Goal: Understand process/instructions: Learn about a topic

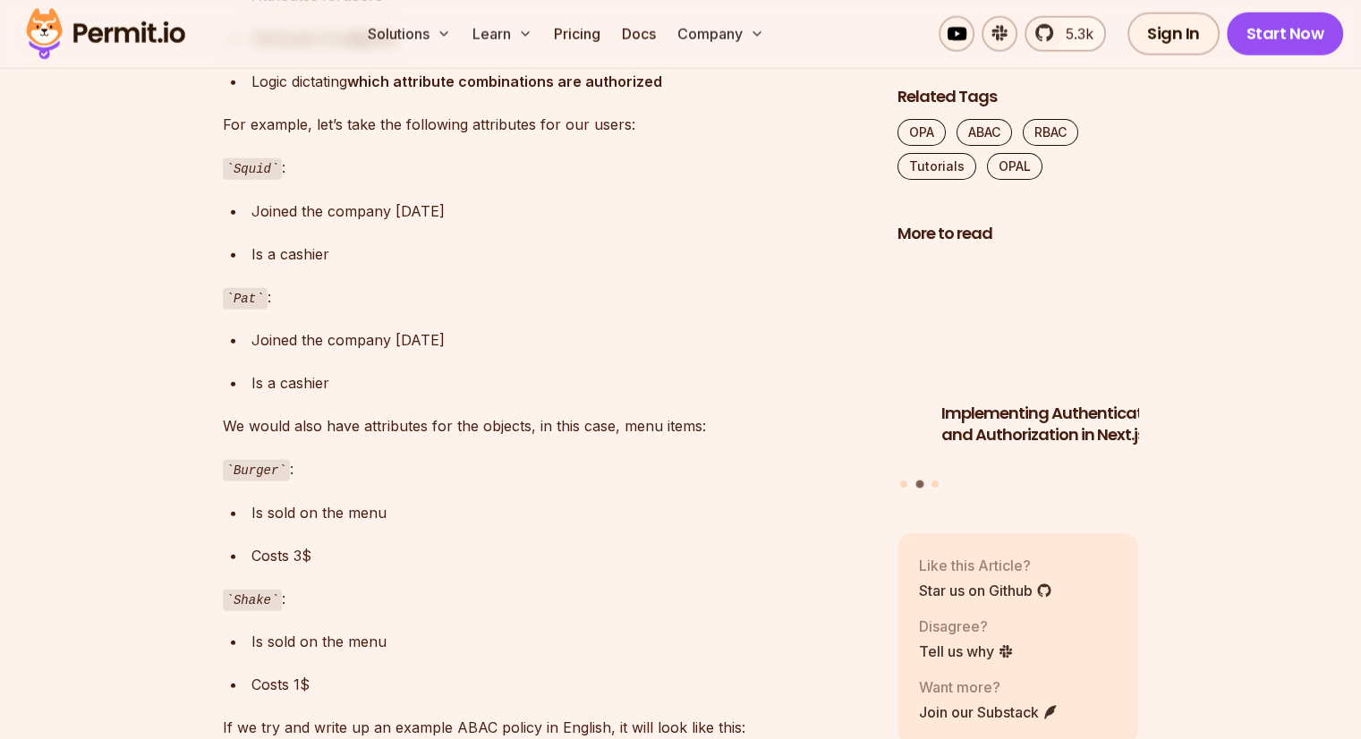
scroll to position [4652, 0]
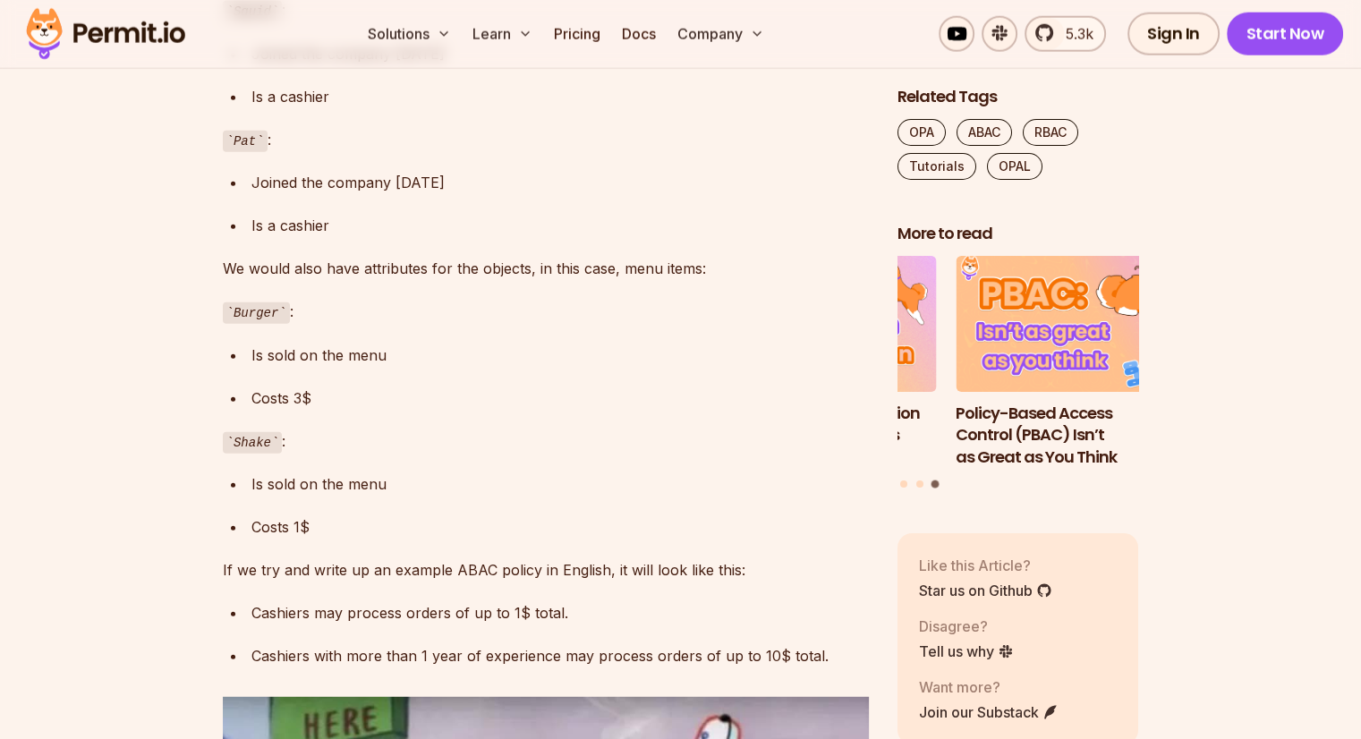
drag, startPoint x: 344, startPoint y: 233, endPoint x: 285, endPoint y: 236, distance: 59.2
click at [285, 236] on div "Is a cashier" at bounding box center [559, 225] width 617 height 25
click at [426, 228] on div "Is a cashier" at bounding box center [559, 225] width 617 height 25
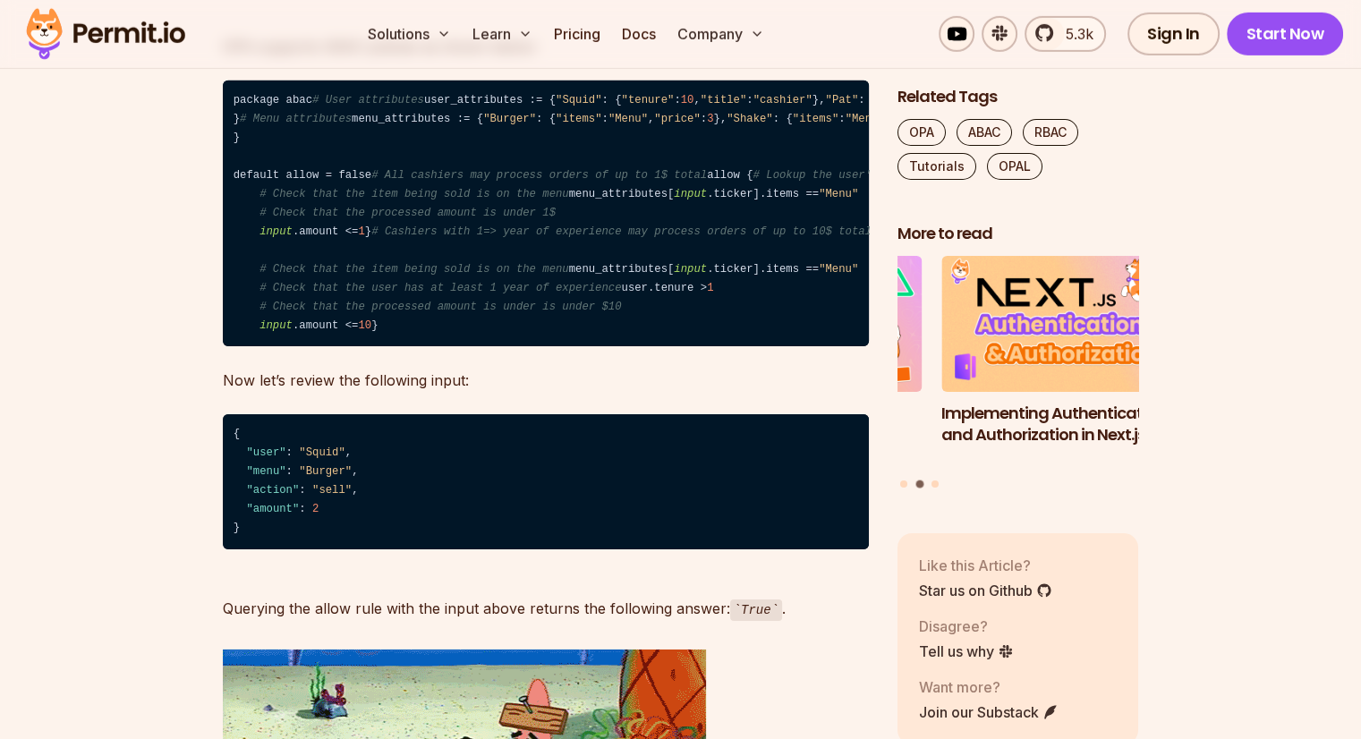
scroll to position [5904, 0]
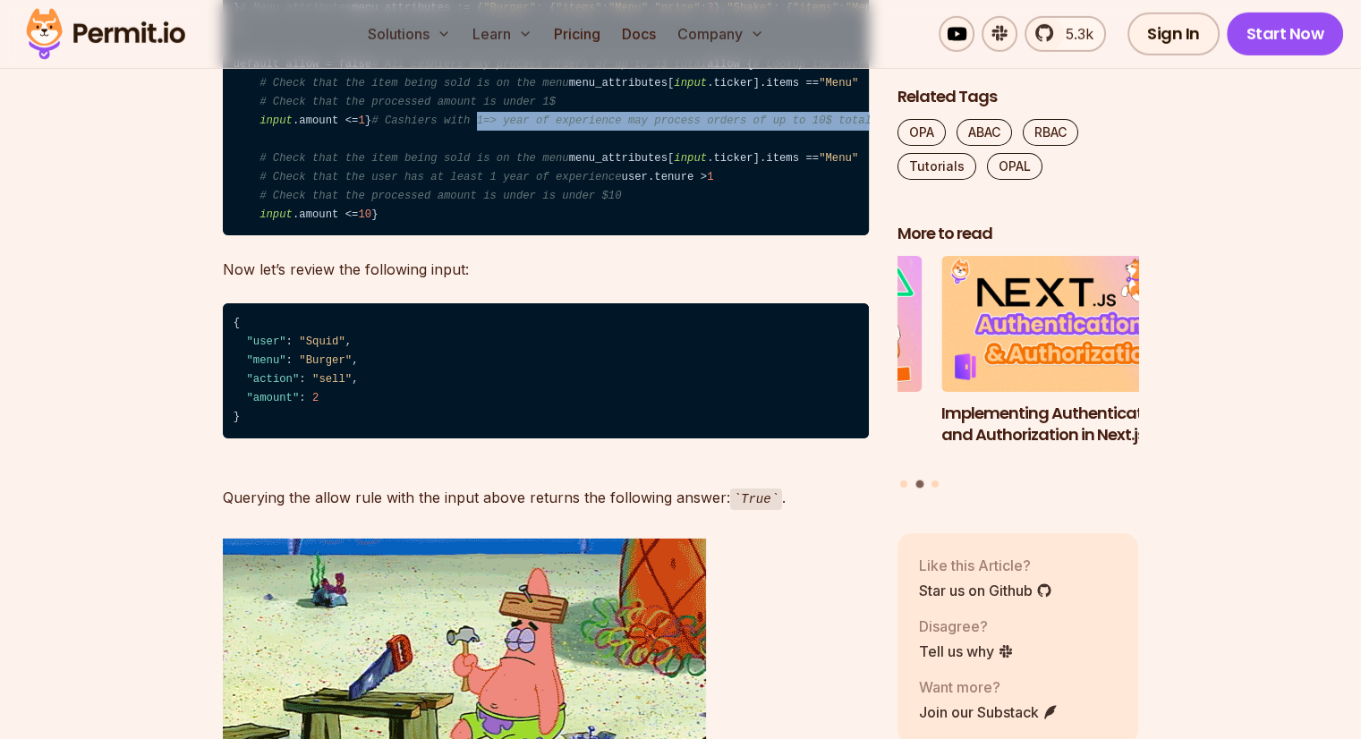
drag, startPoint x: 329, startPoint y: 529, endPoint x: 802, endPoint y: 536, distance: 472.4
click at [802, 236] on code "package abac # User attributes user_attributes := { "Squid" : { "tenure" : 10 ,…" at bounding box center [546, 103] width 646 height 267
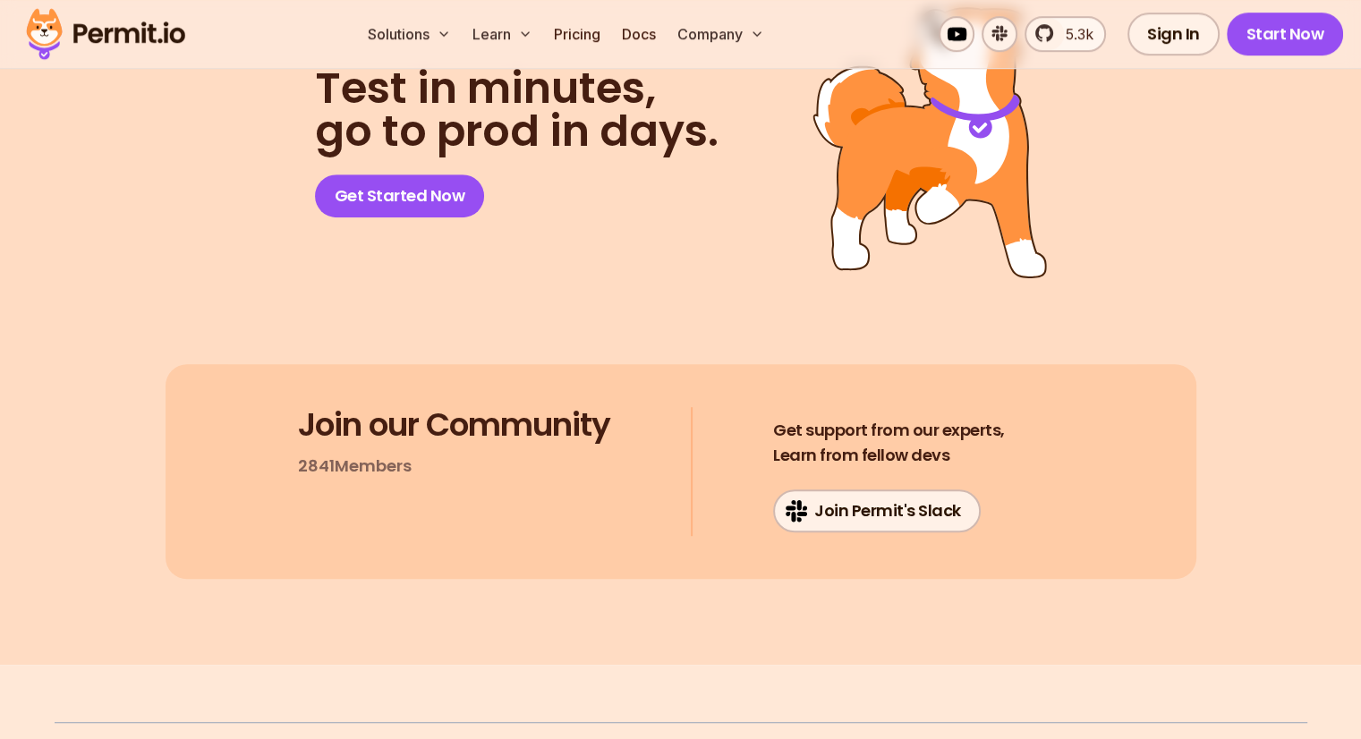
scroll to position [7962, 0]
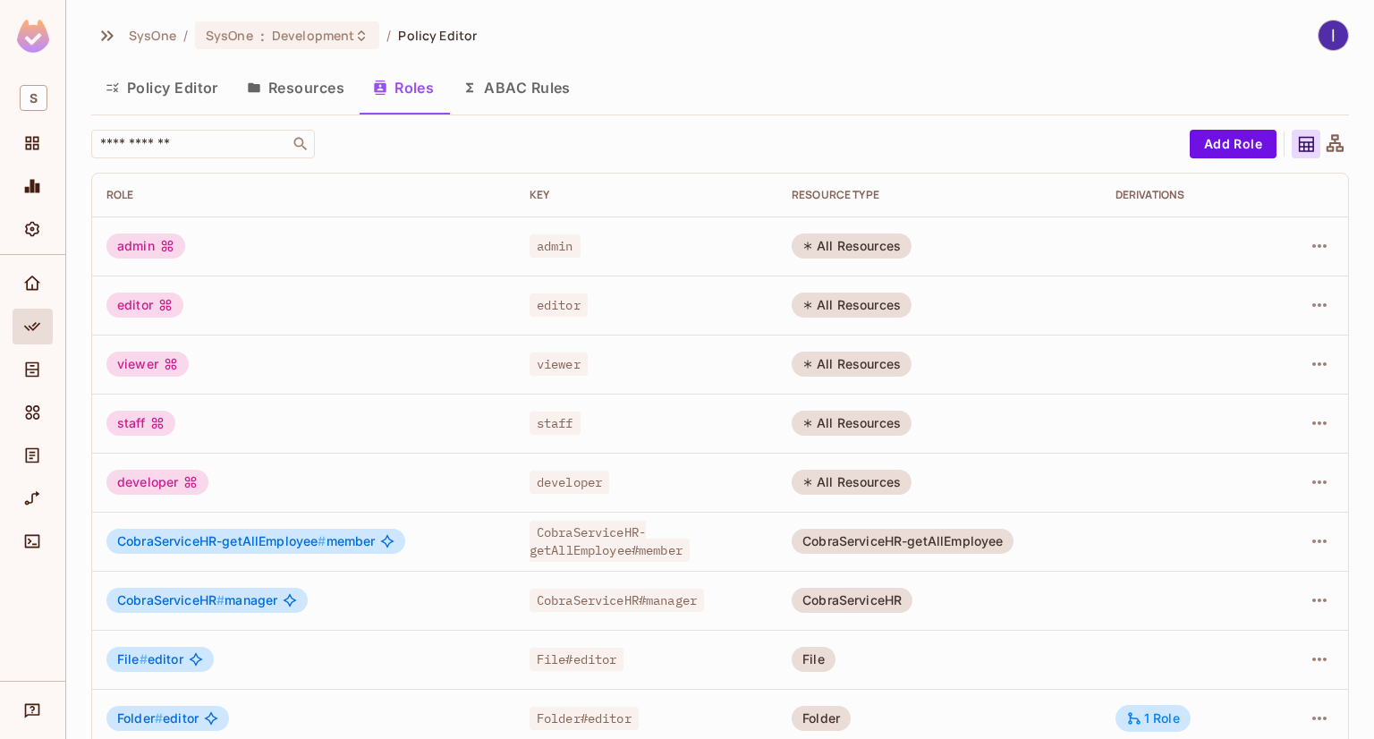
click at [310, 101] on button "Resources" at bounding box center [296, 87] width 126 height 45
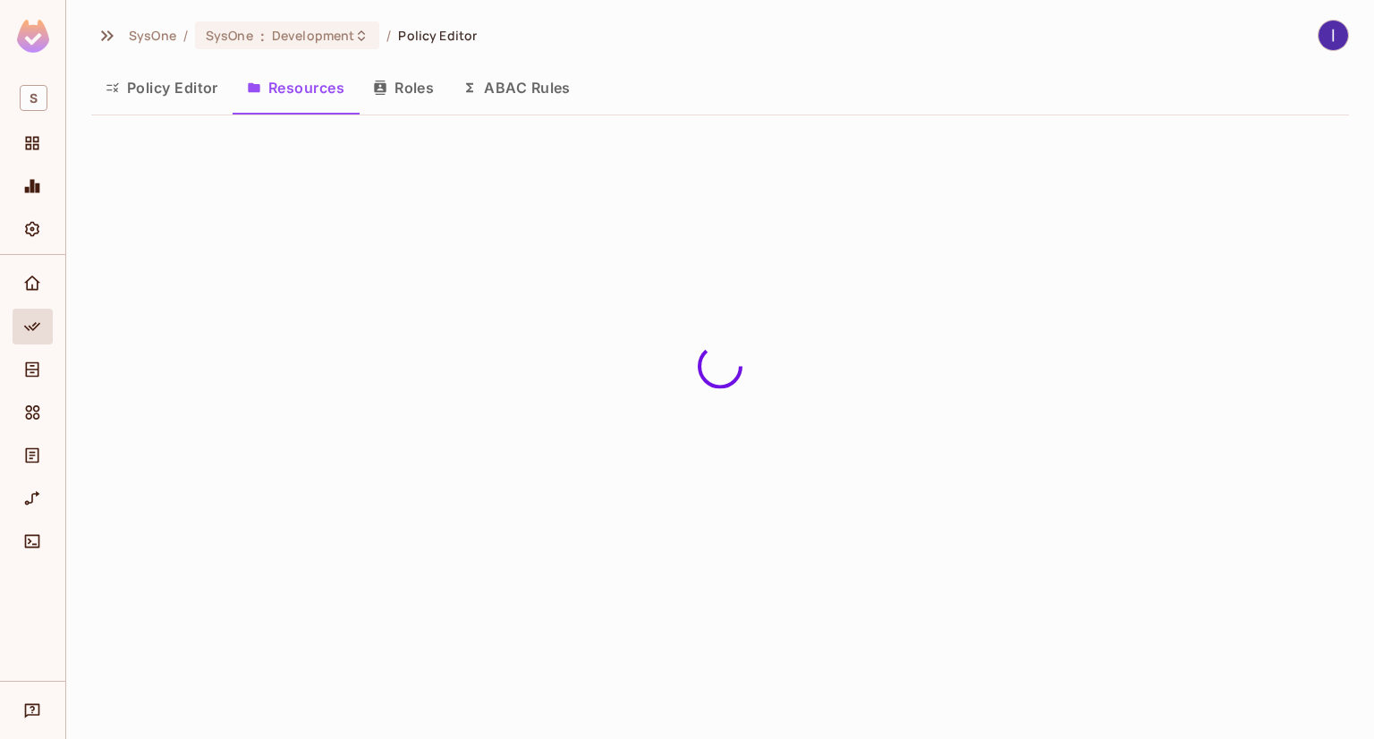
click at [413, 94] on button "Roles" at bounding box center [403, 87] width 89 height 45
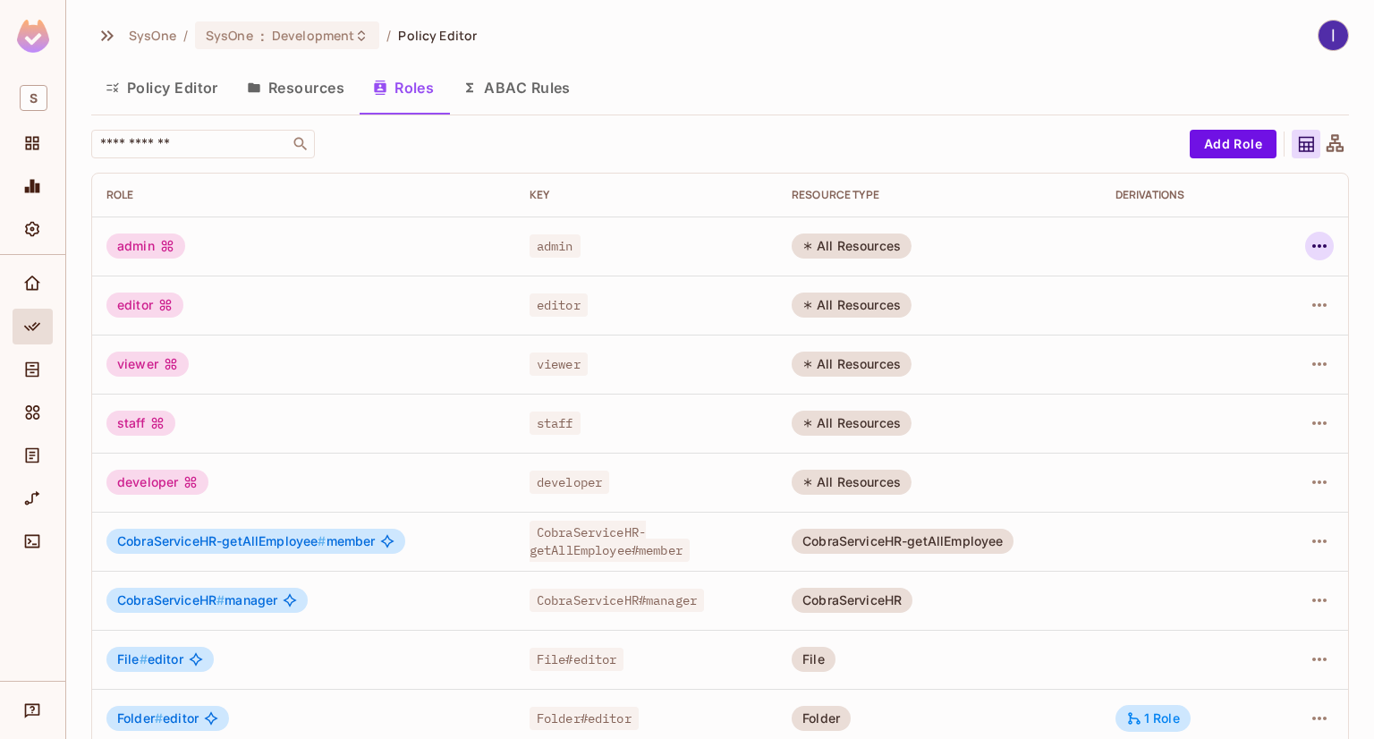
click at [1310, 233] on button "button" at bounding box center [1319, 246] width 29 height 29
click at [872, 77] on div at bounding box center [687, 369] width 1374 height 739
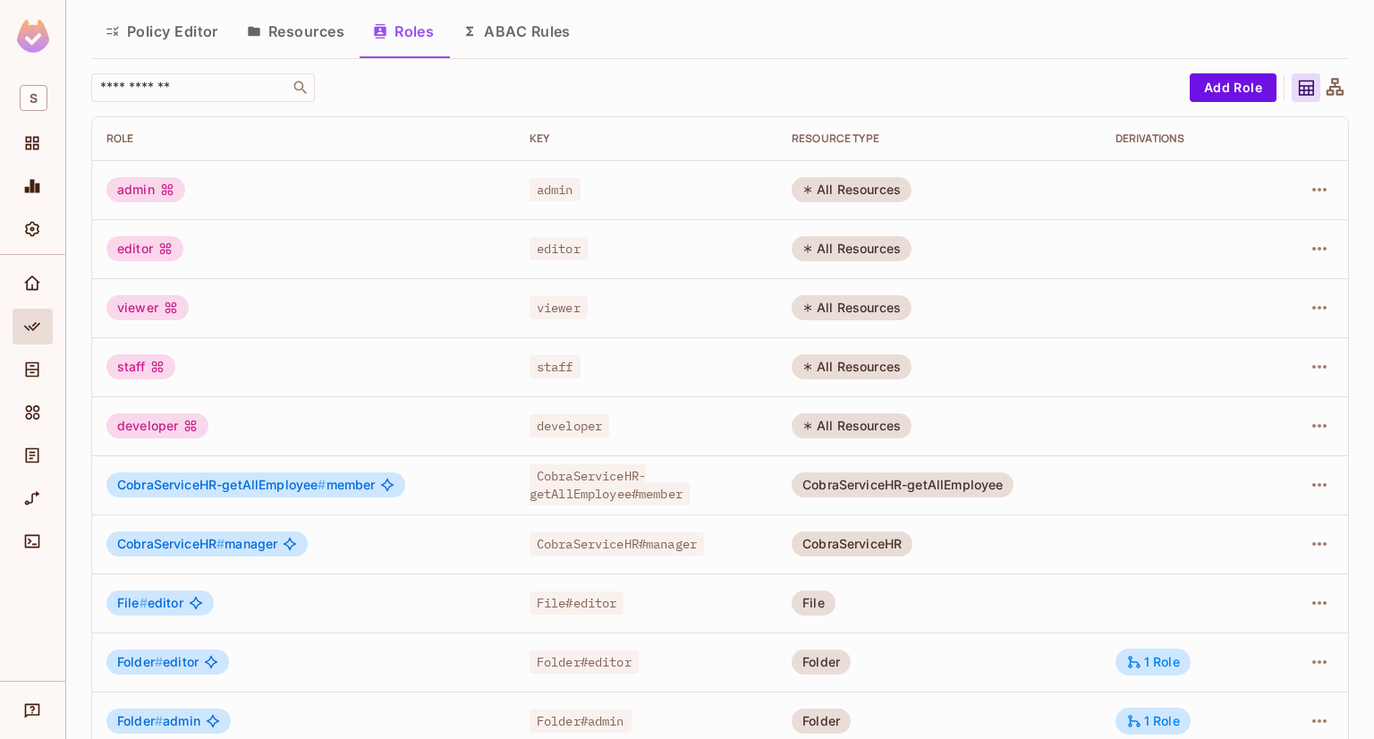
scroll to position [82, 0]
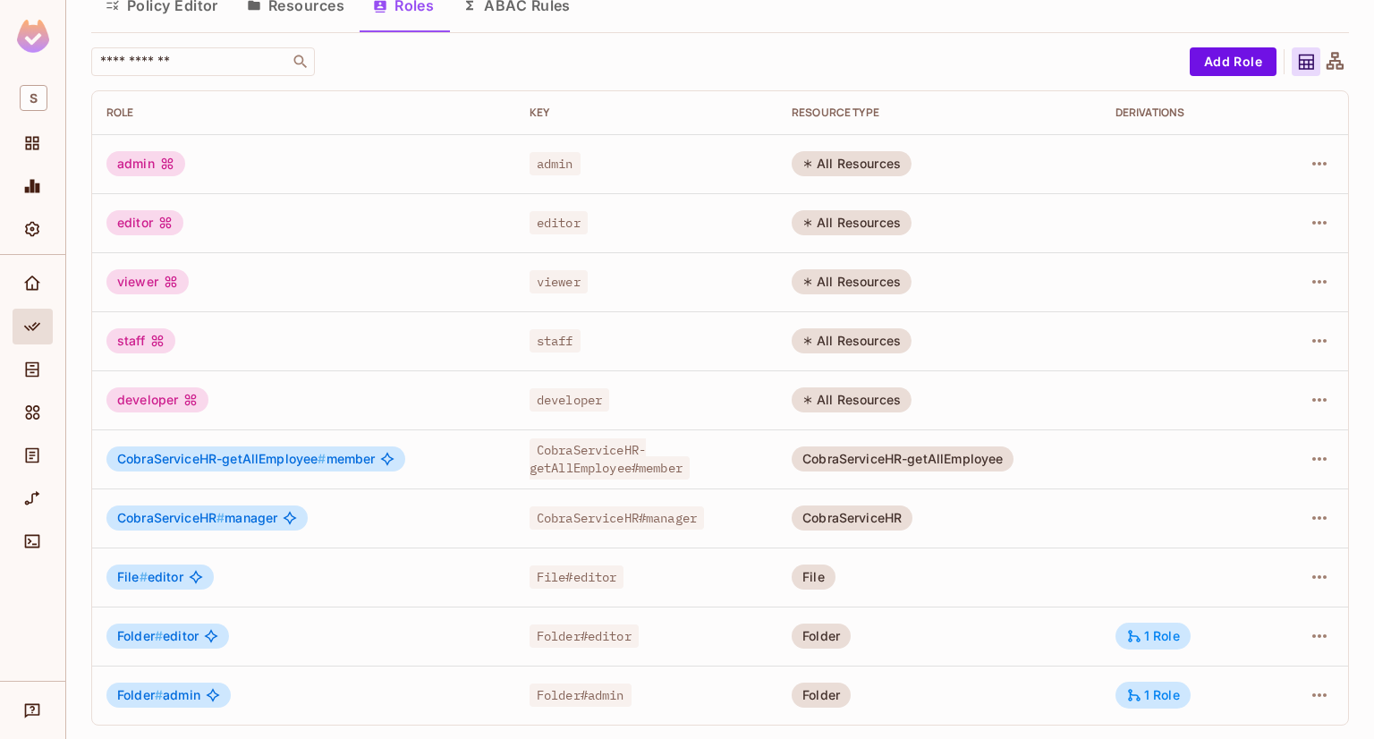
click at [869, 387] on div "All Resources" at bounding box center [852, 399] width 120 height 25
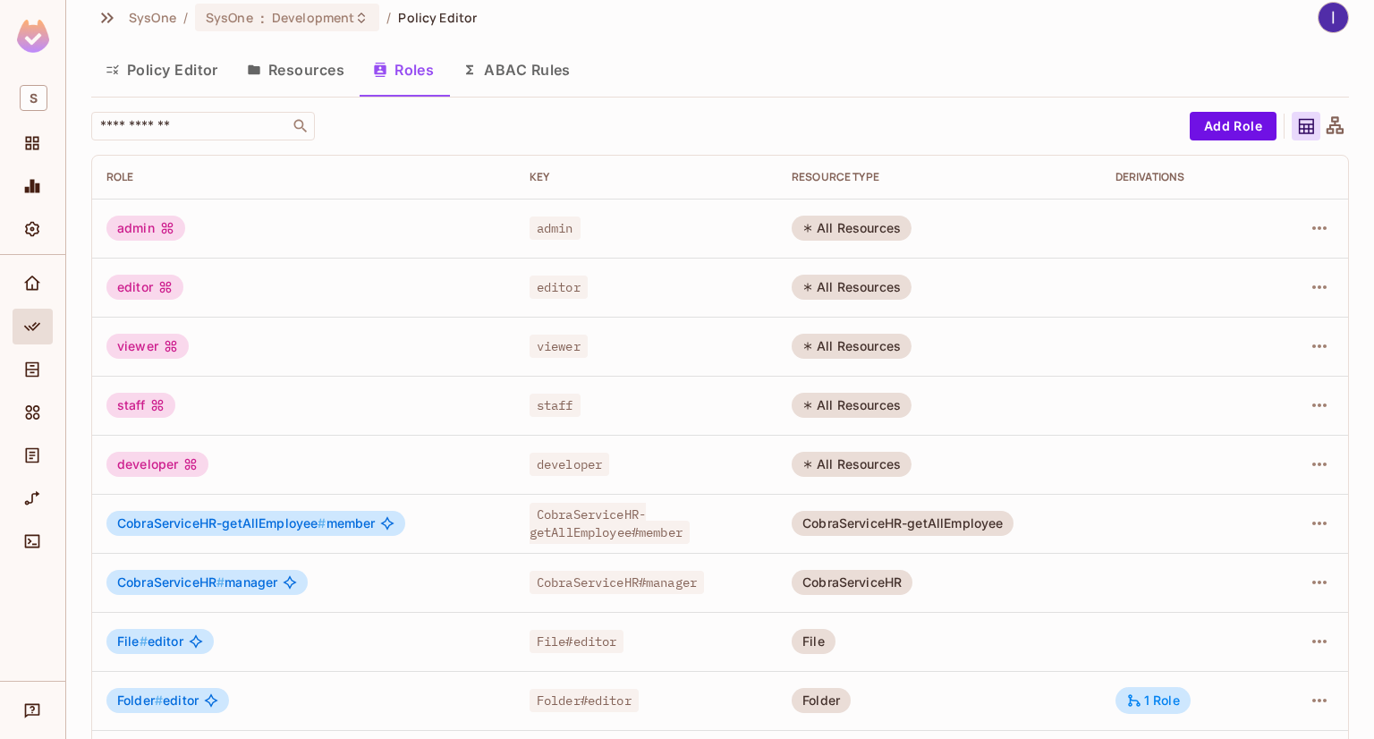
scroll to position [0, 0]
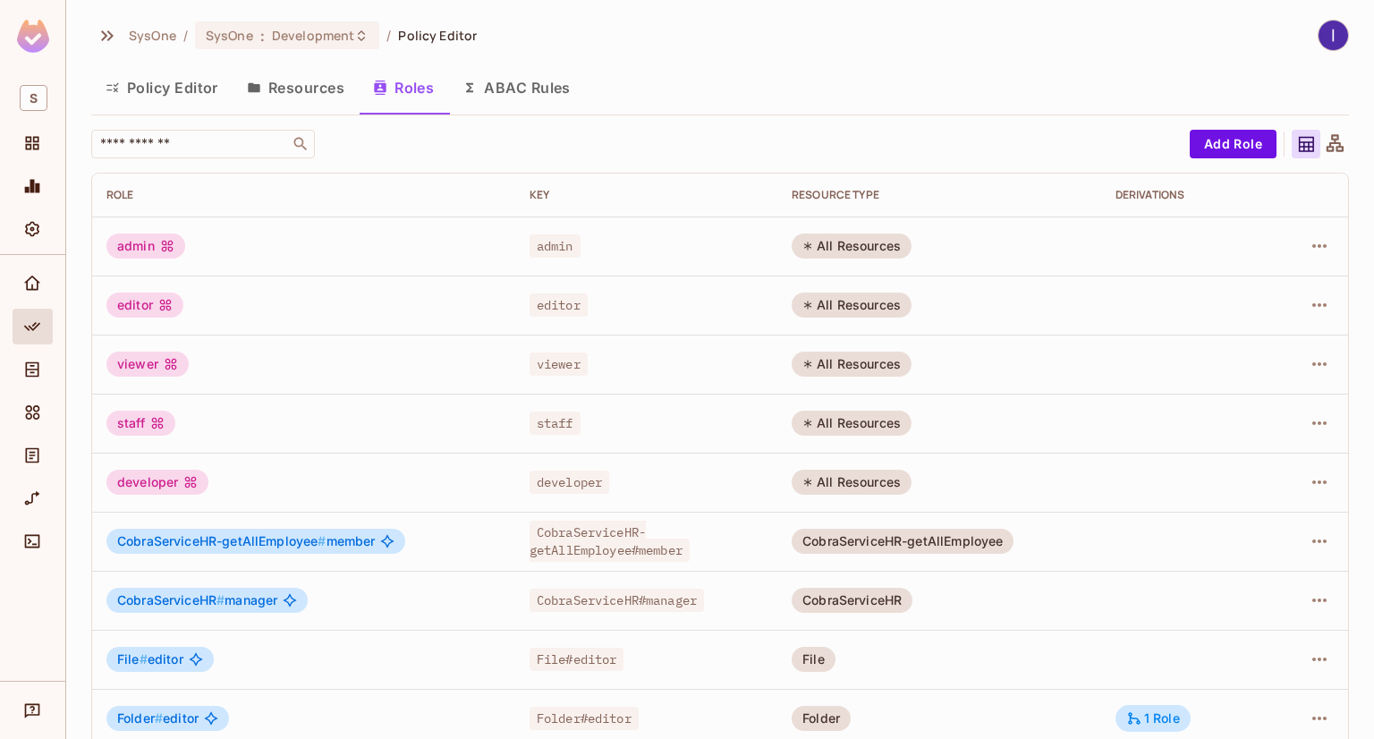
click at [514, 72] on button "ABAC Rules" at bounding box center [516, 87] width 137 height 45
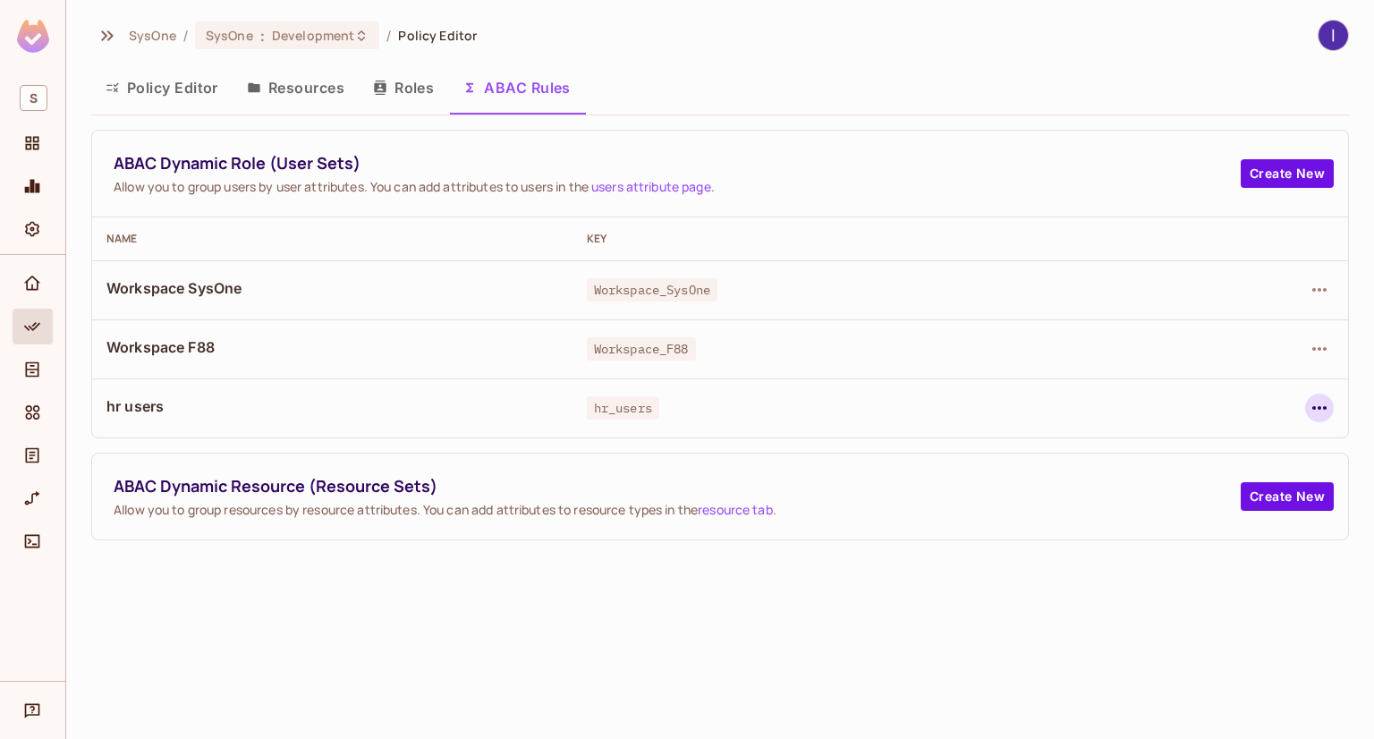
click at [1328, 402] on icon "button" at bounding box center [1319, 407] width 21 height 21
click at [1194, 448] on div "Edit Dynamic Role (User Set)" at bounding box center [1196, 449] width 175 height 18
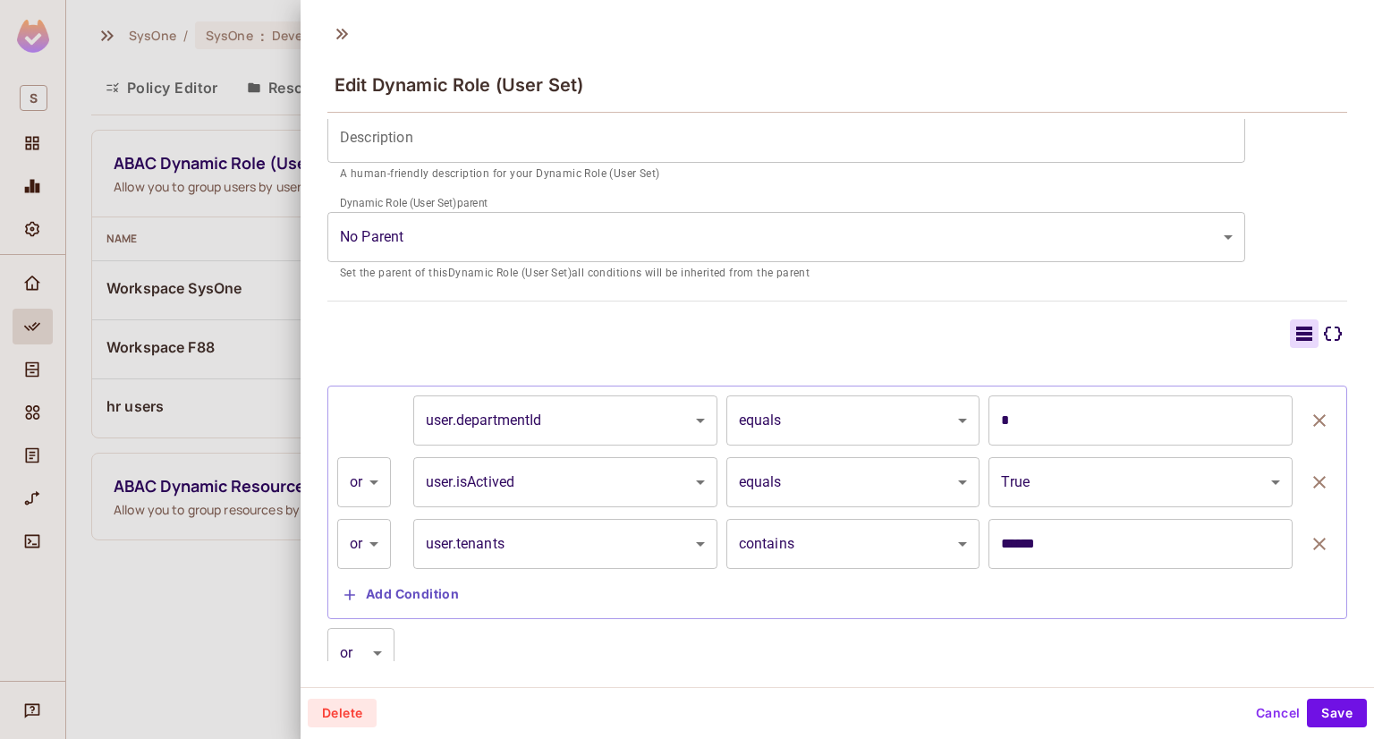
scroll to position [407, 0]
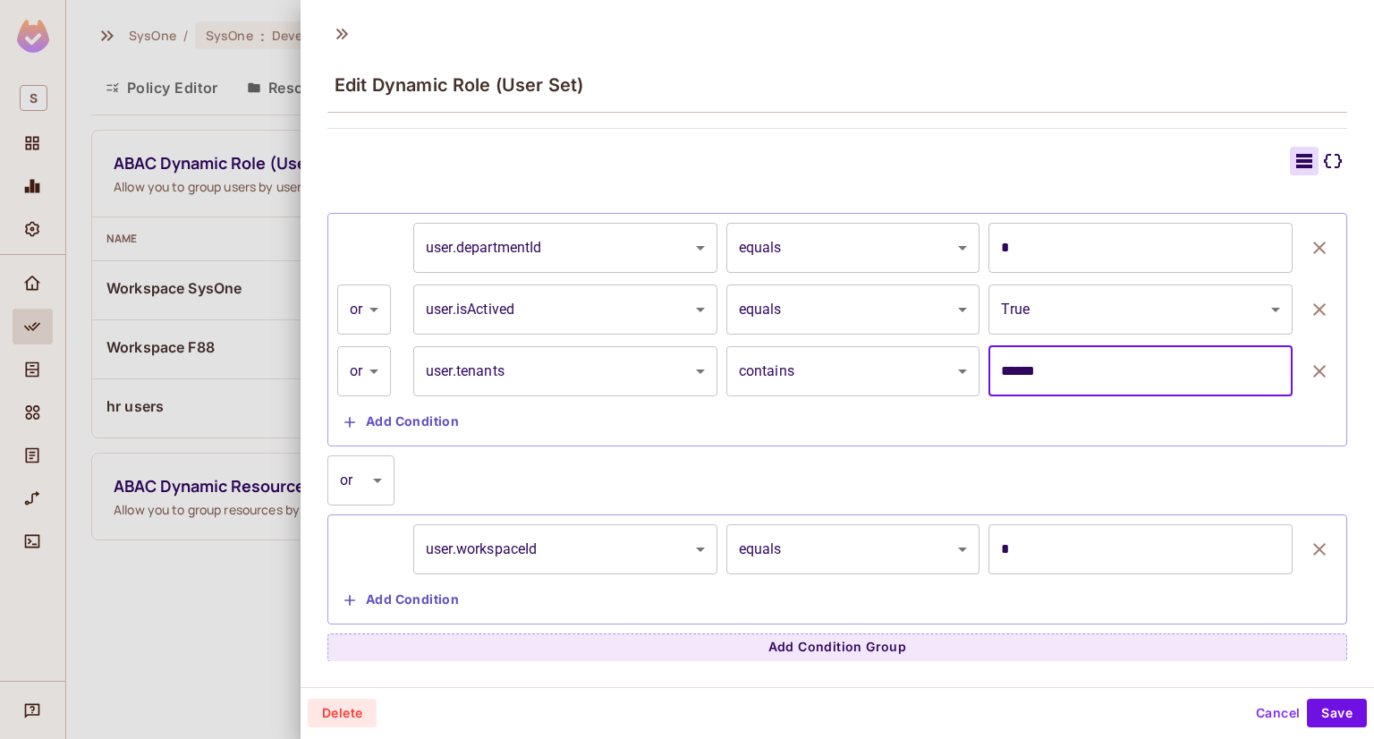
click at [1129, 391] on input "******" at bounding box center [1141, 371] width 304 height 50
type input "*"
type input "***"
